Goal: Information Seeking & Learning: Learn about a topic

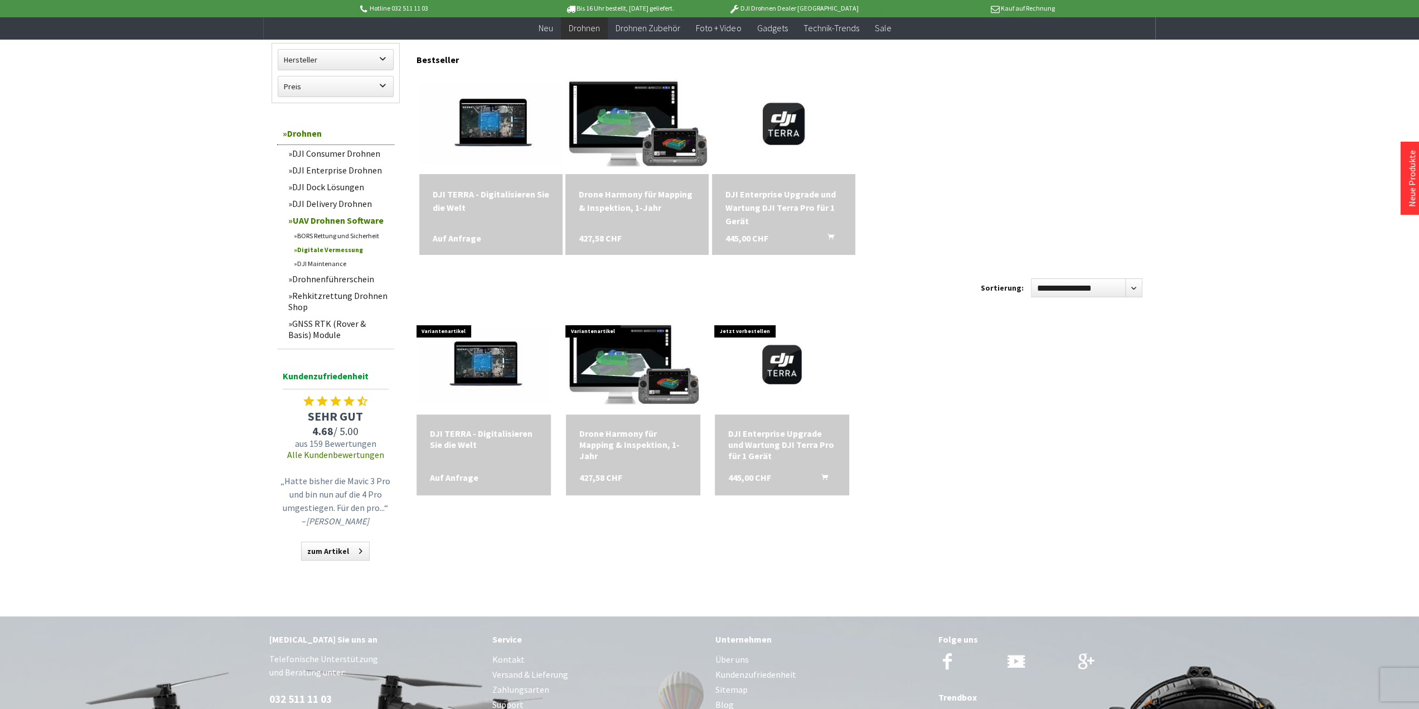
scroll to position [77, 0]
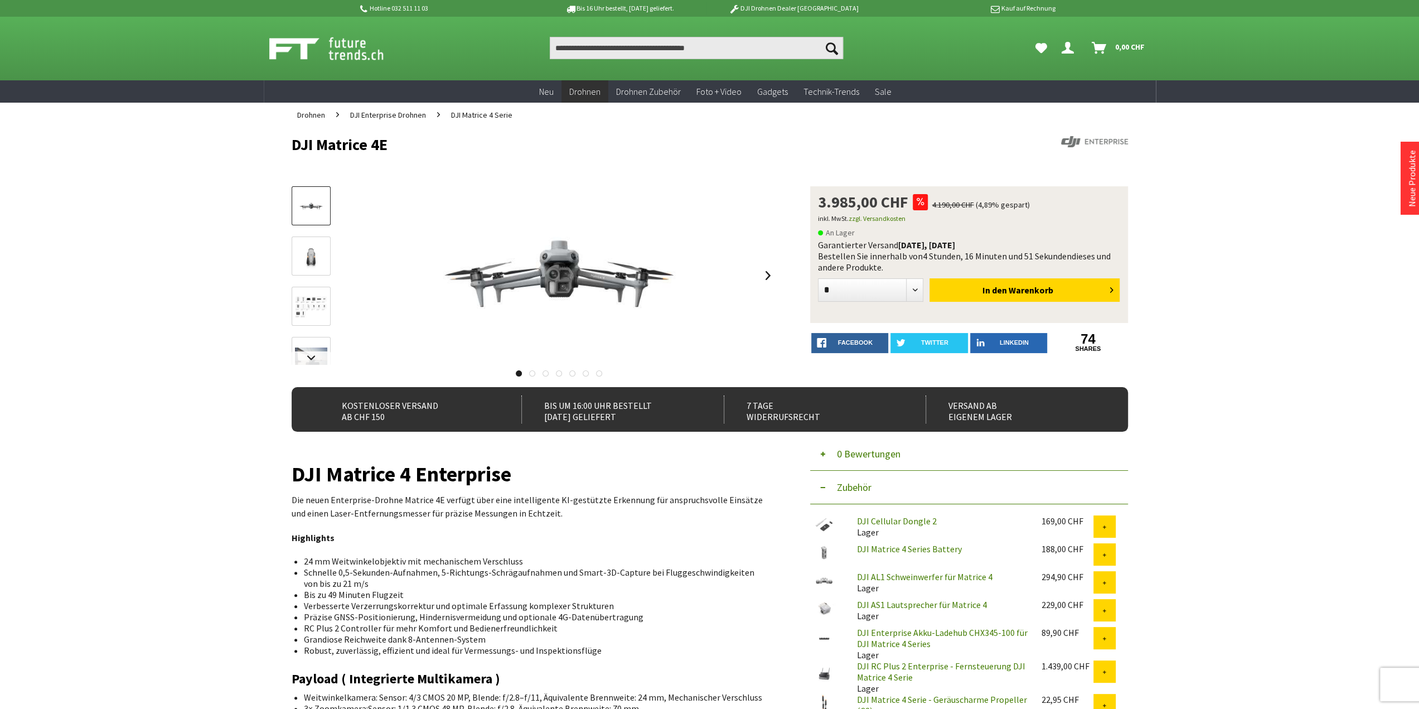
click at [317, 258] on img at bounding box center [311, 256] width 32 height 25
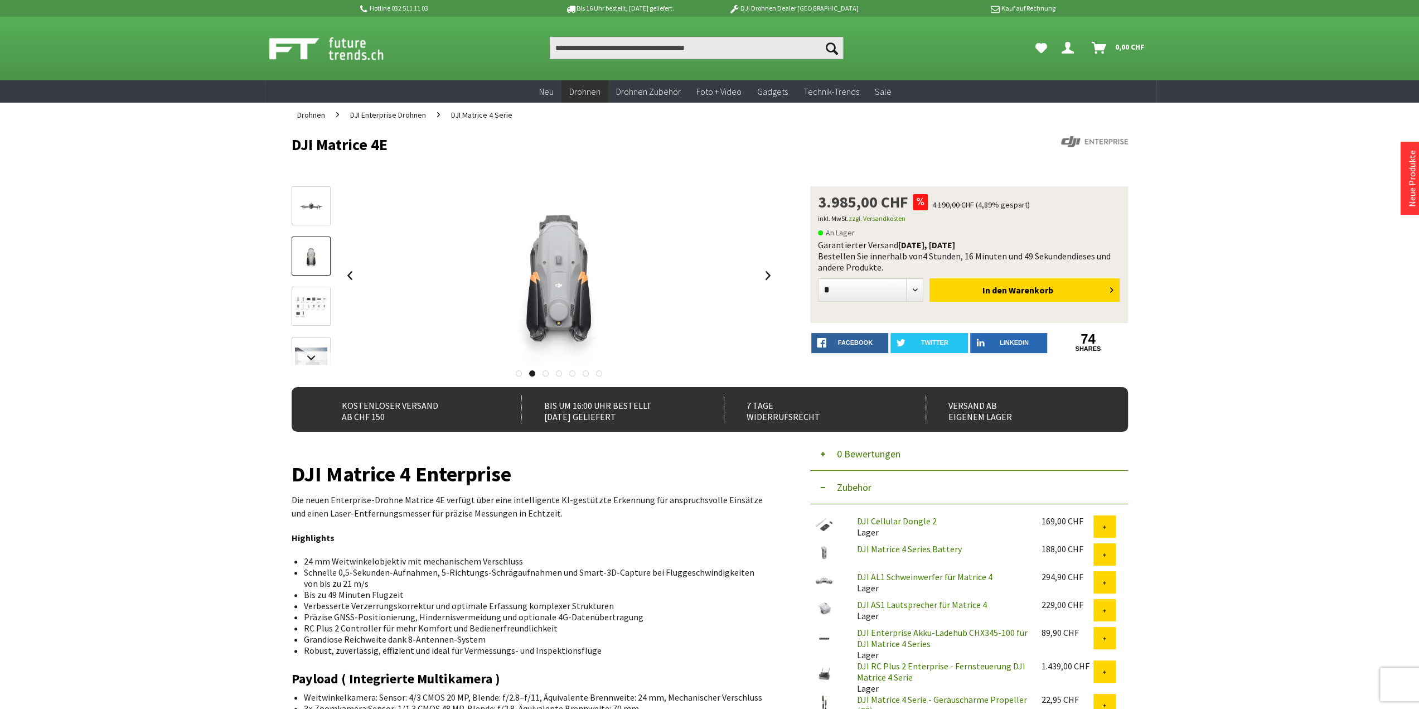
click at [311, 297] on img at bounding box center [311, 307] width 32 height 22
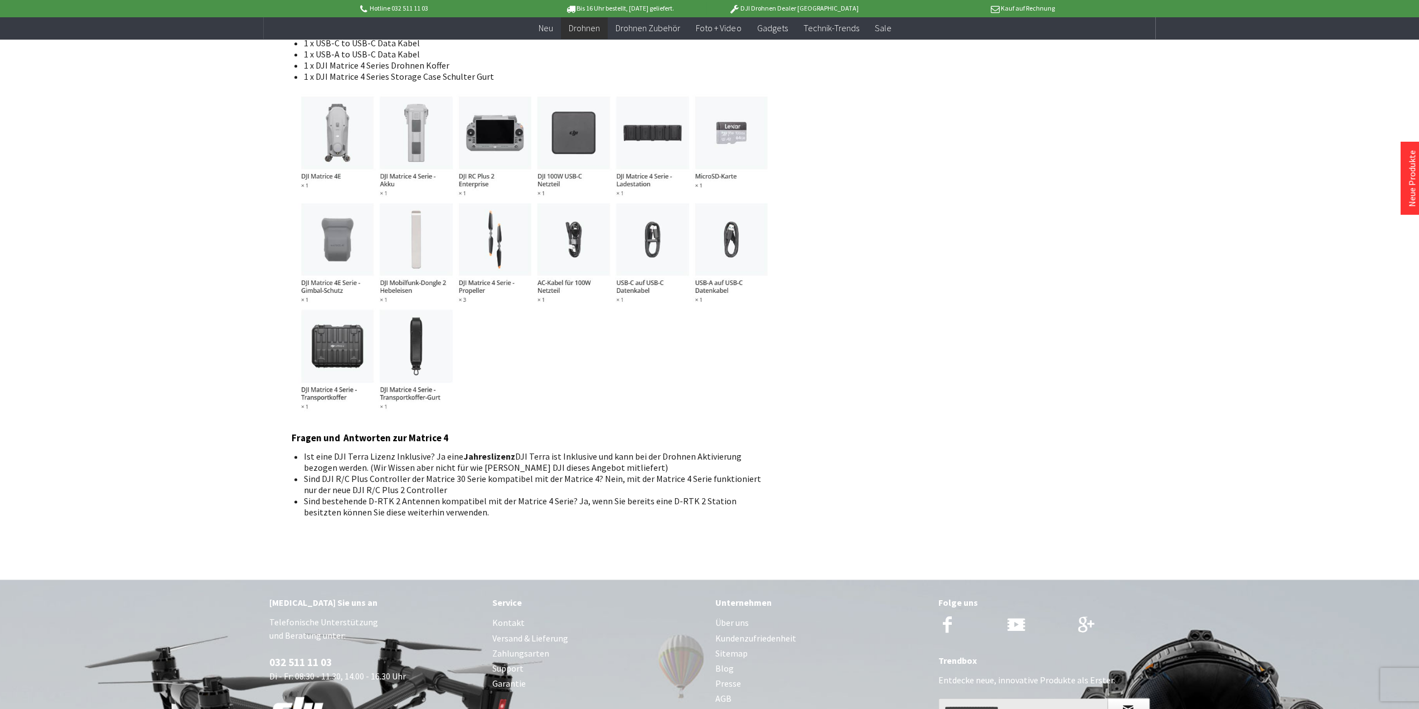
scroll to position [1327, 0]
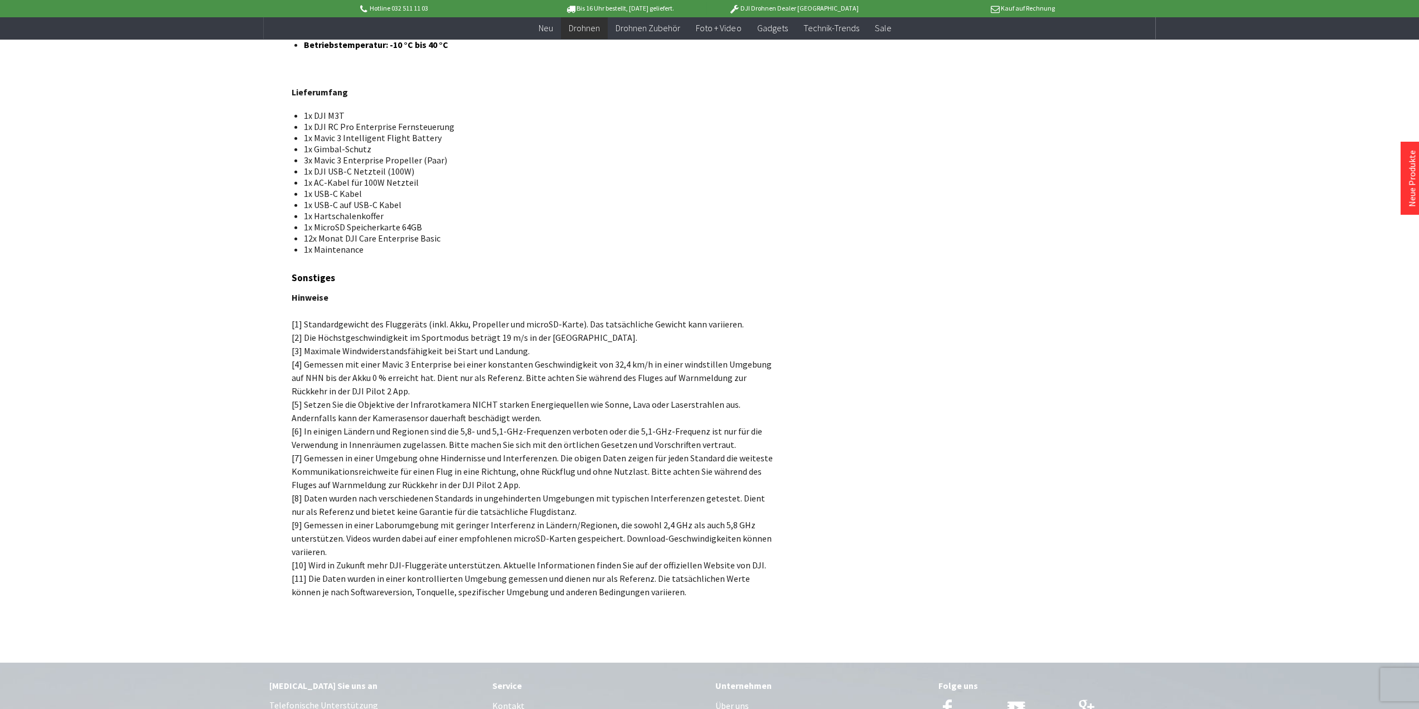
scroll to position [7695, 0]
